Goal: Task Accomplishment & Management: Complete application form

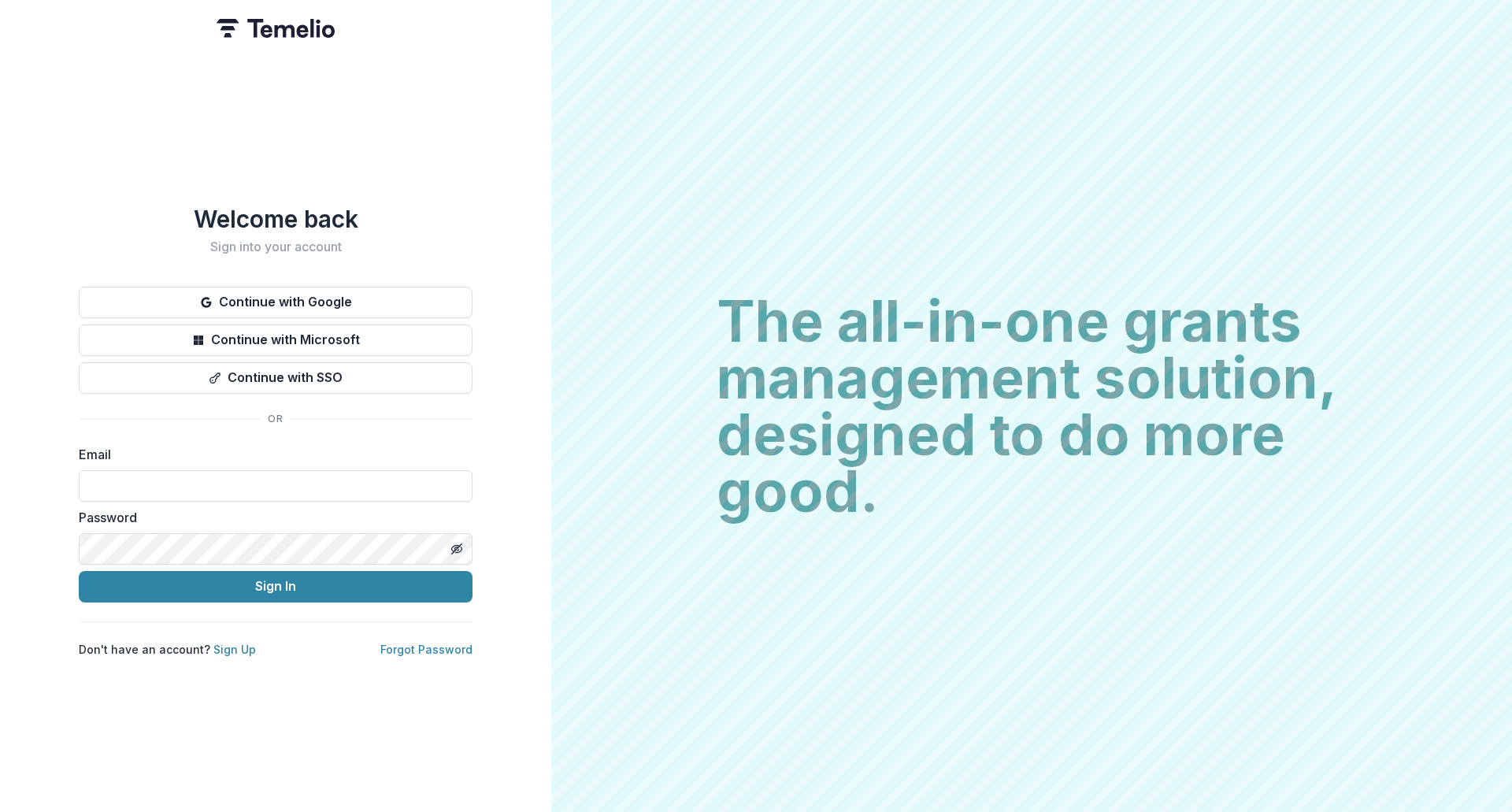
click at [282, 456] on label "Email" at bounding box center [270, 455] width 384 height 19
click at [280, 470] on input at bounding box center [275, 485] width 393 height 31
type input "**********"
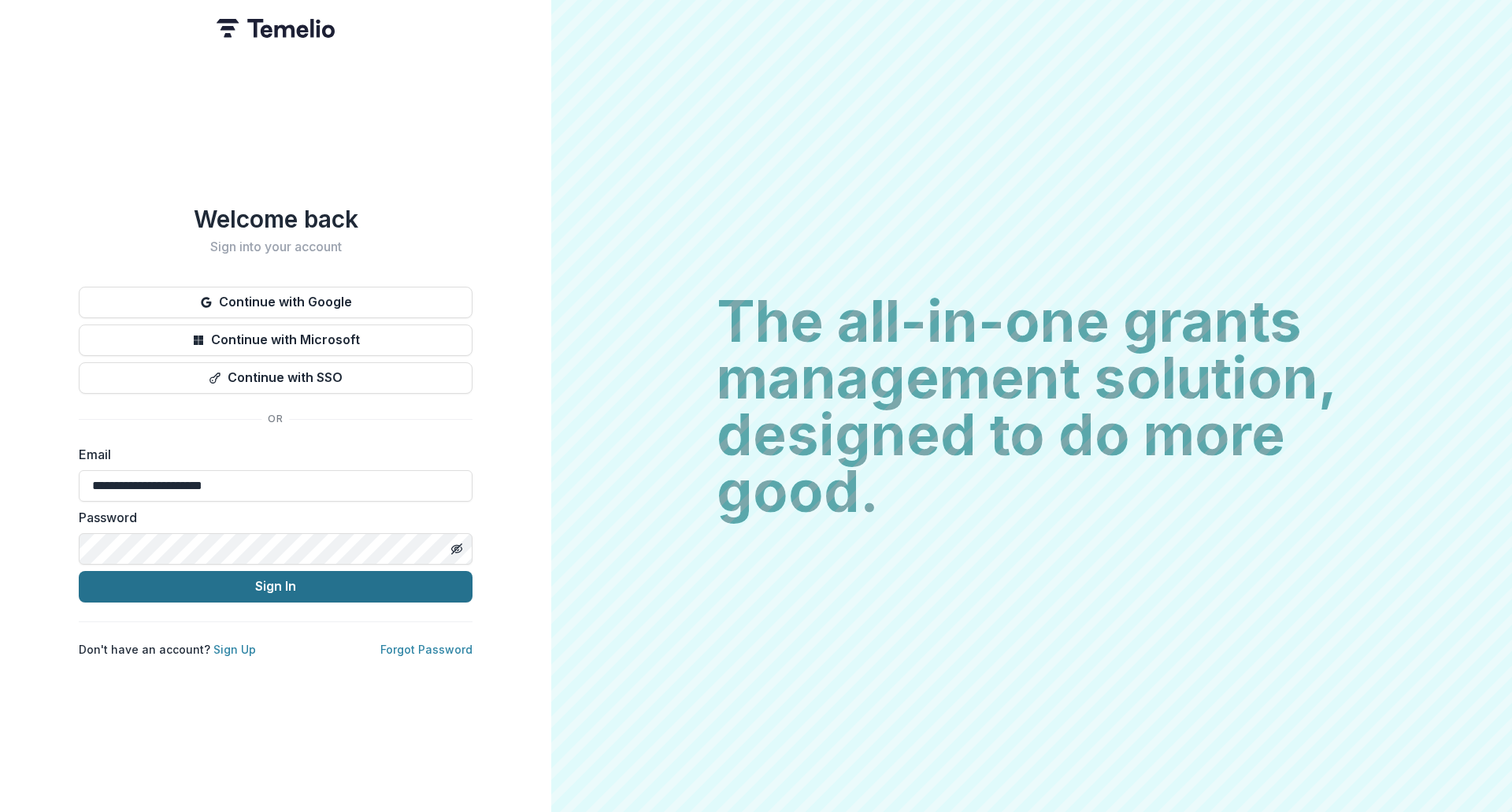
click at [237, 572] on button "Sign In" at bounding box center [275, 586] width 393 height 31
